Goal: Task Accomplishment & Management: Use online tool/utility

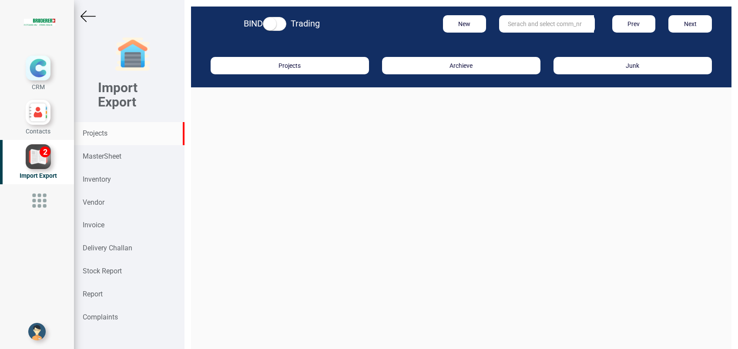
click at [95, 137] on strong "Projects" at bounding box center [95, 133] width 25 height 8
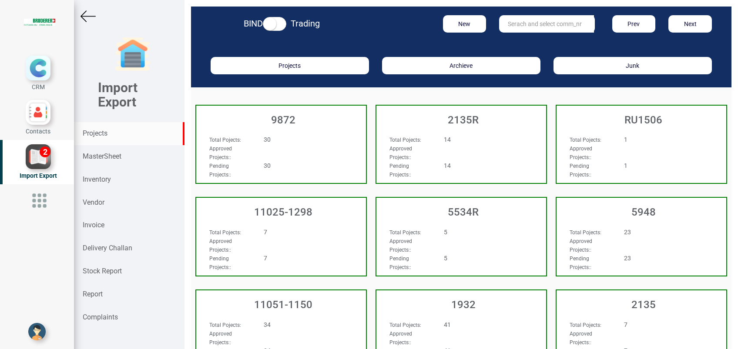
click at [526, 30] on input "text" at bounding box center [546, 23] width 95 height 17
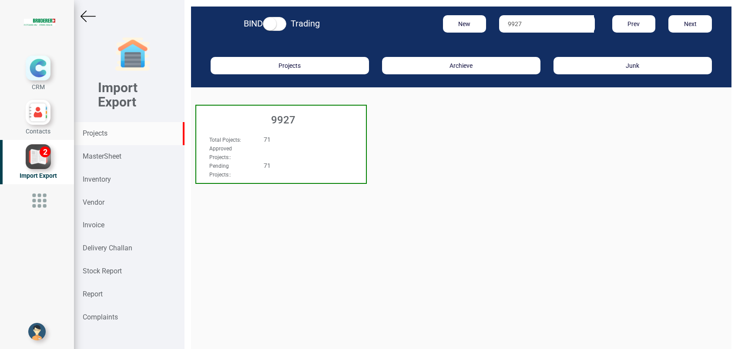
type input "9927"
click at [284, 124] on h3 "9927" at bounding box center [283, 119] width 165 height 11
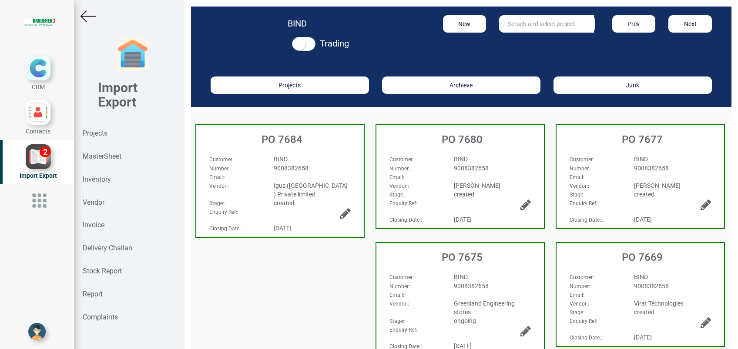
click at [517, 31] on input "text" at bounding box center [546, 23] width 95 height 17
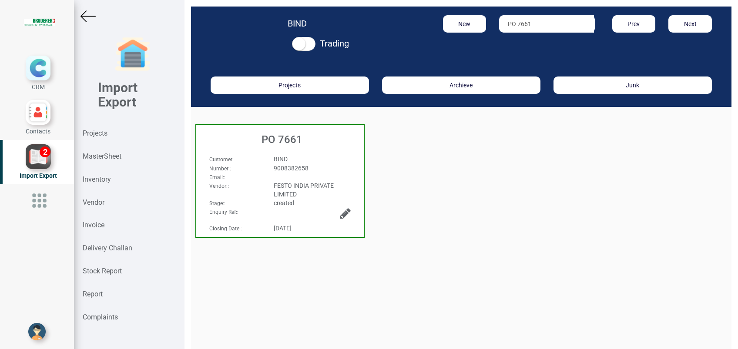
type input "PO 7661"
click at [273, 150] on div "Customer : BIND Number: : 9008382658 Email: : Vendor: : FESTO INDIA PRIVATE LIM…" at bounding box center [280, 167] width 168 height 42
select select "INR"
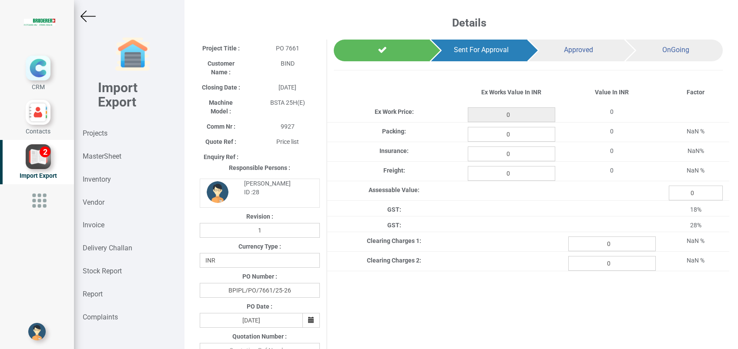
type input "6839.8"
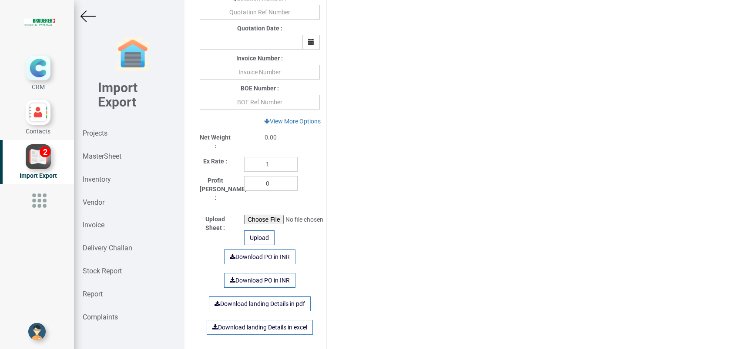
scroll to position [348, 0]
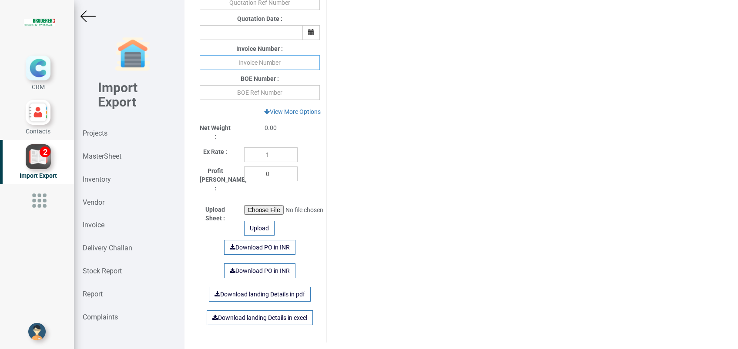
click at [257, 64] on input "text" at bounding box center [260, 62] width 120 height 15
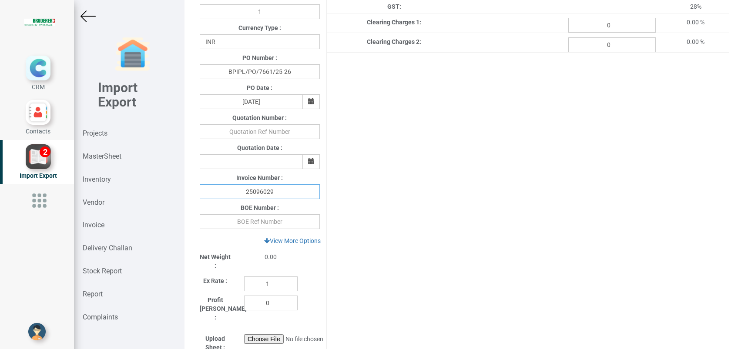
scroll to position [58, 0]
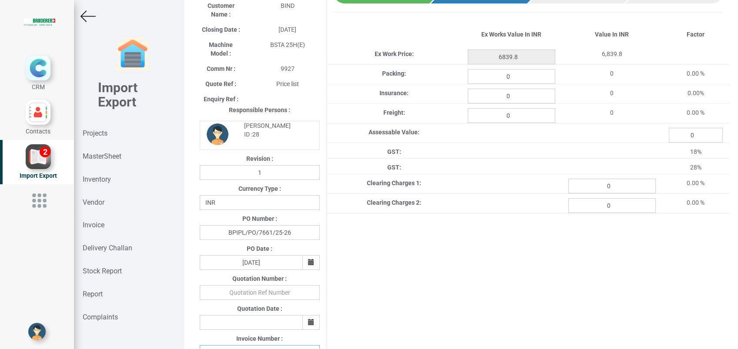
type input "25096029"
click at [525, 78] on input "0" at bounding box center [511, 76] width 87 height 15
type input "68.4"
click at [519, 98] on input "0" at bounding box center [511, 96] width 87 height 15
type input "136.8"
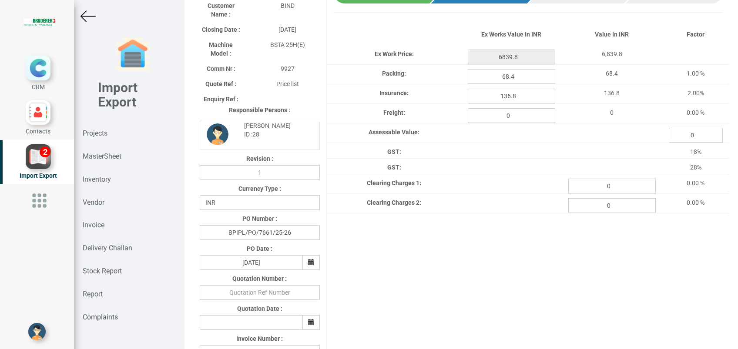
click at [550, 258] on div "Project Title : PO 7661 Customer Name : BIND Closing Date : [DATE] Machine Mode…" at bounding box center [461, 307] width 536 height 651
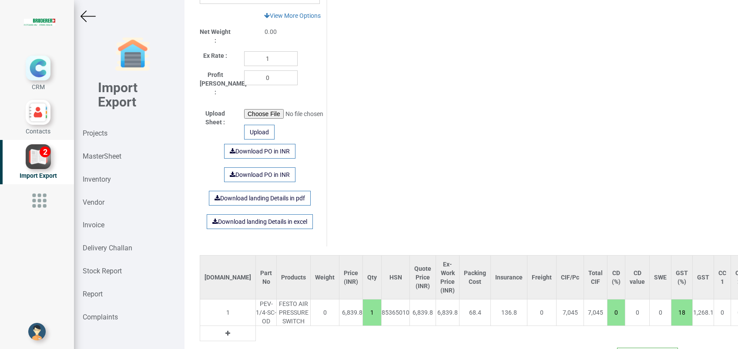
scroll to position [472, 0]
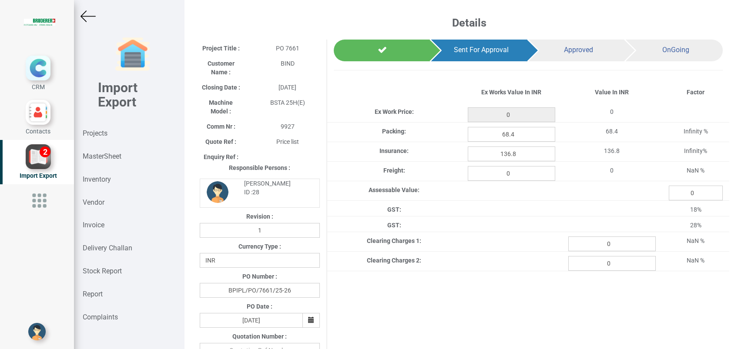
select select "INR"
type input "6839.8"
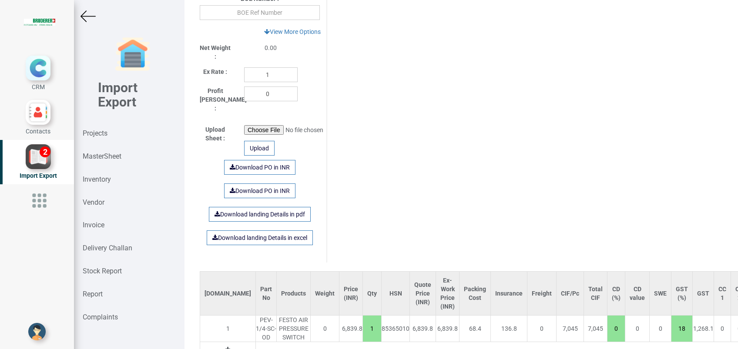
scroll to position [472, 0]
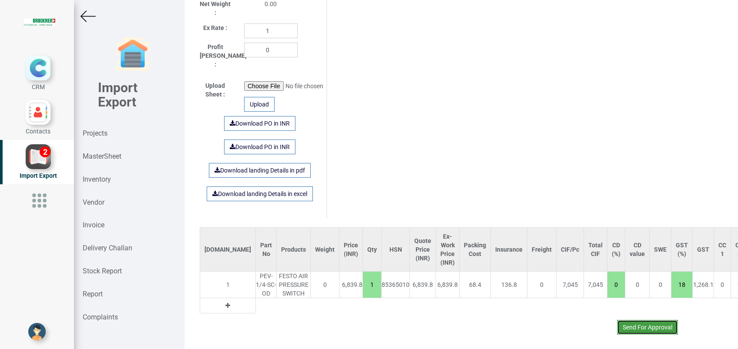
click at [634, 320] on button "Send For Approval" at bounding box center [647, 327] width 61 height 15
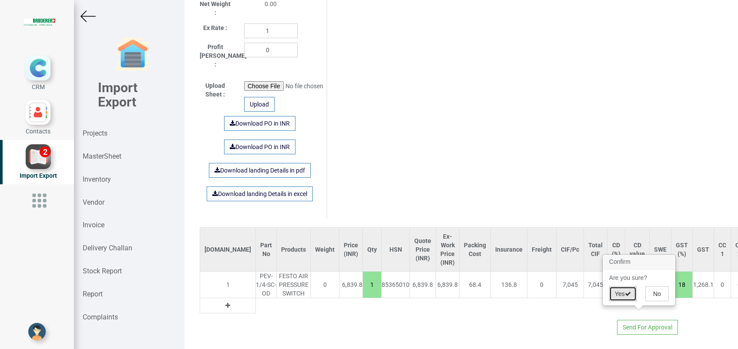
click at [624, 296] on button "Yes" at bounding box center [622, 294] width 27 height 15
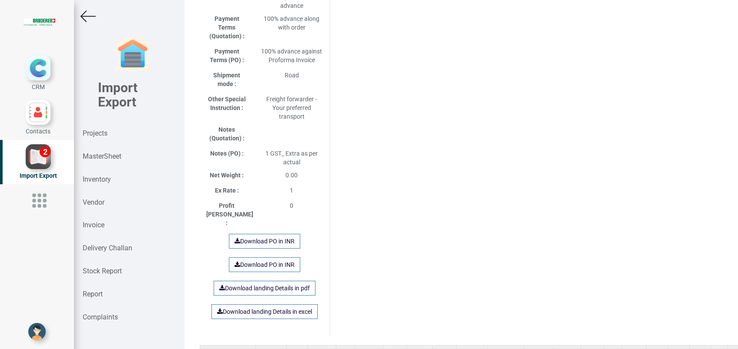
scroll to position [568, 0]
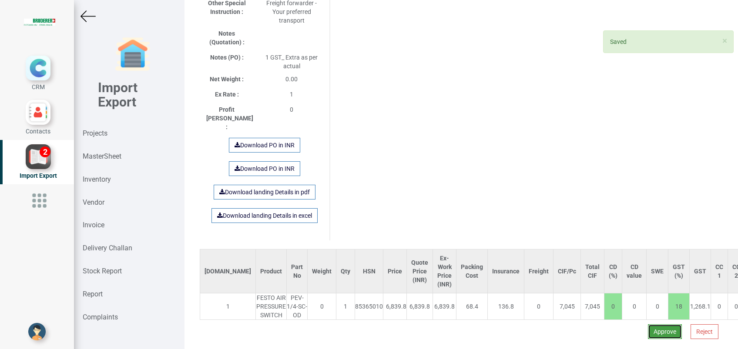
click at [648, 325] on button "Approve" at bounding box center [665, 332] width 34 height 15
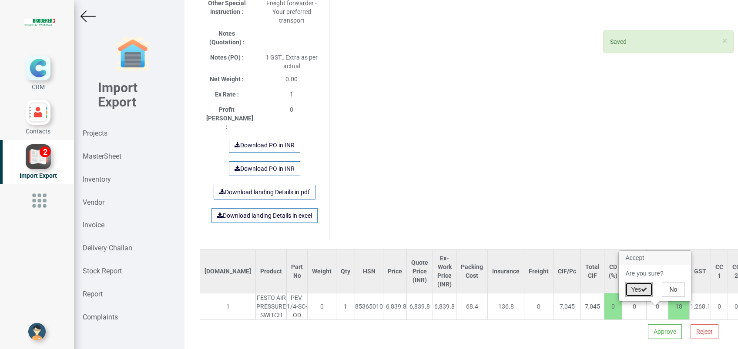
click at [638, 292] on button "Yes" at bounding box center [638, 289] width 27 height 15
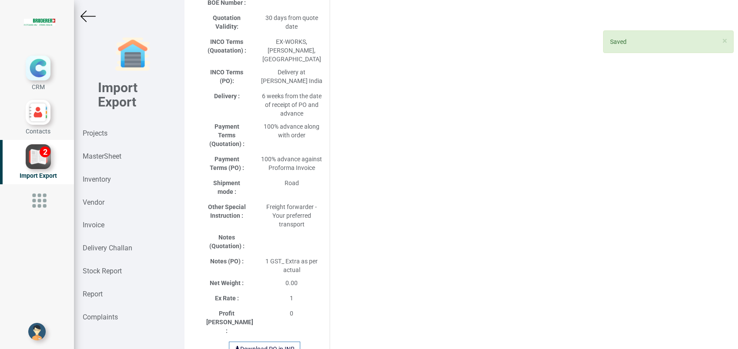
select select "INR"
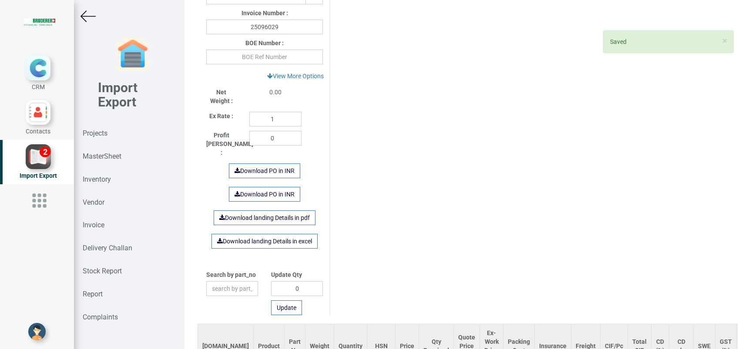
scroll to position [457, 0]
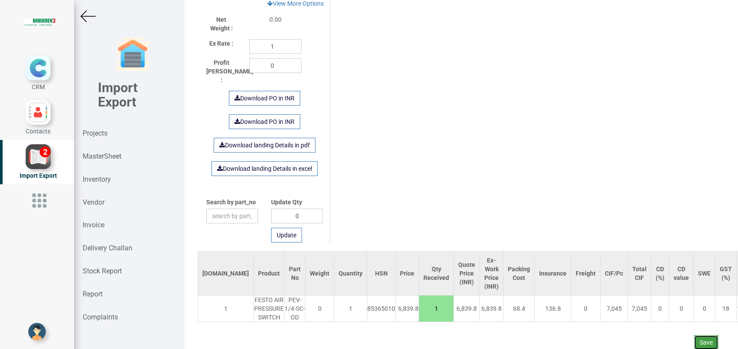
click at [696, 336] on button "Save" at bounding box center [706, 343] width 24 height 15
click at [679, 305] on button "Yes" at bounding box center [680, 309] width 27 height 15
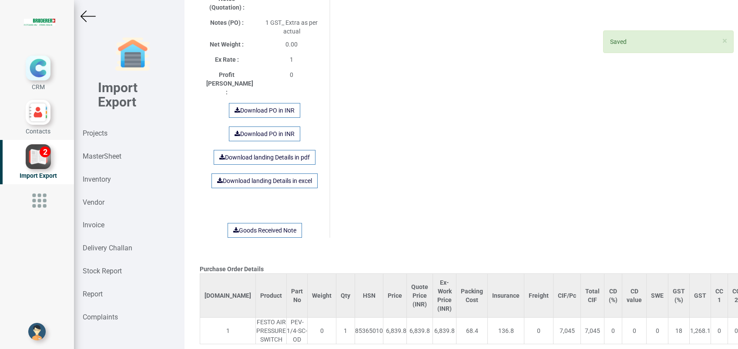
scroll to position [626, 0]
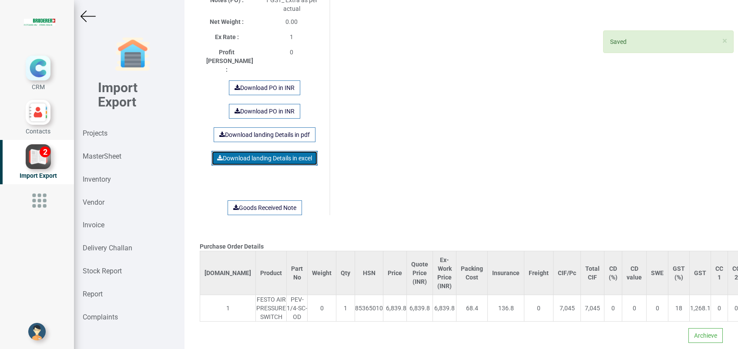
click at [244, 151] on link "Download landing Details in excel" at bounding box center [265, 158] width 106 height 15
